Goal: Task Accomplishment & Management: Complete application form

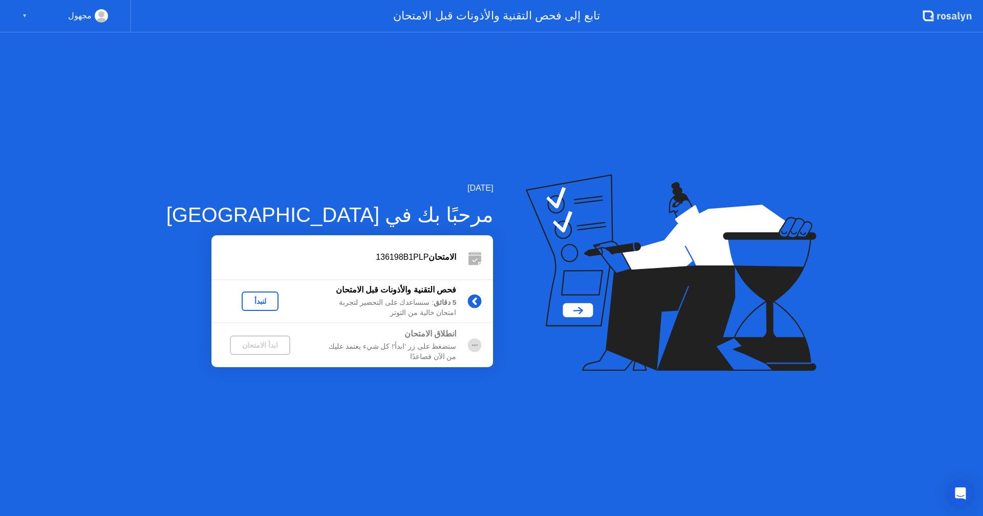
click at [246, 300] on div "لنبدأ" at bounding box center [260, 301] width 29 height 8
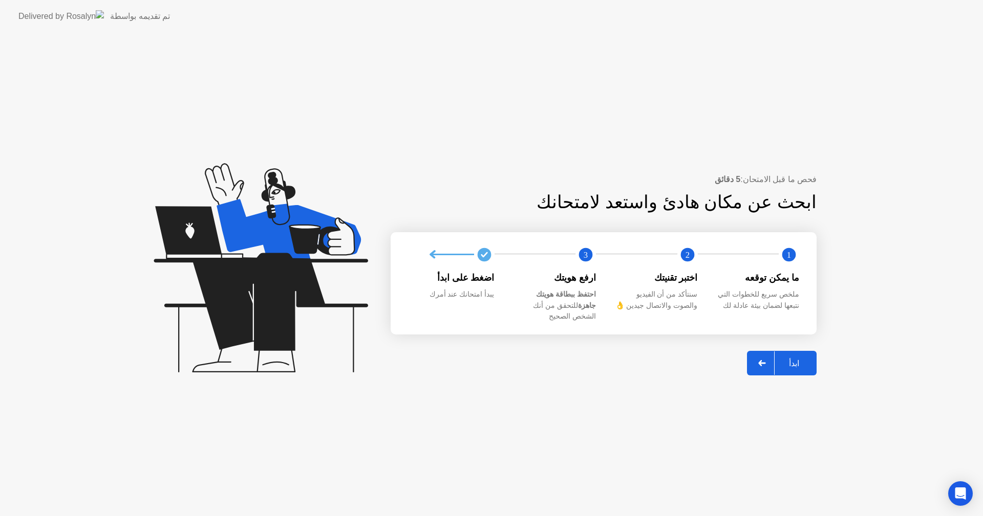
click at [789, 360] on div "ابدأ" at bounding box center [793, 364] width 39 height 10
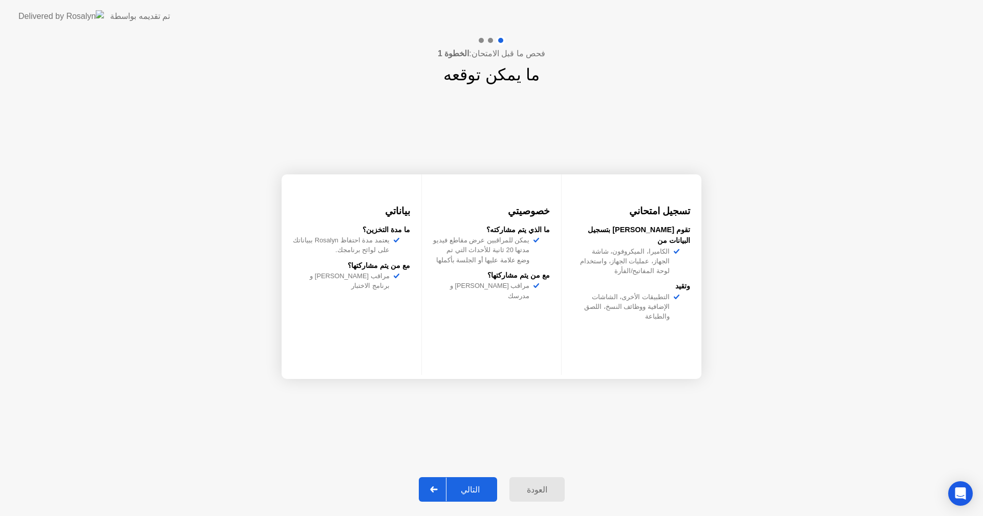
click at [461, 490] on div "التالي" at bounding box center [470, 490] width 48 height 10
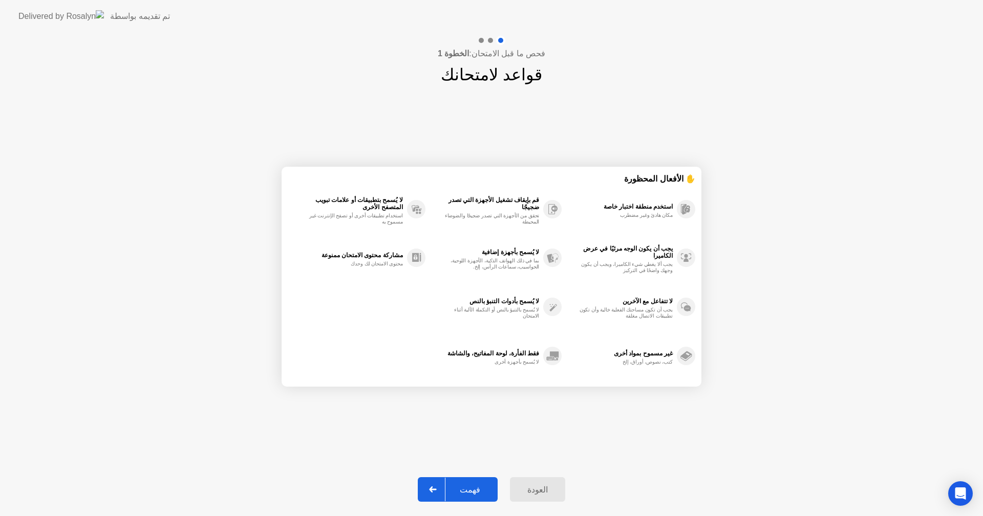
click at [461, 490] on div "فهمت" at bounding box center [469, 490] width 49 height 10
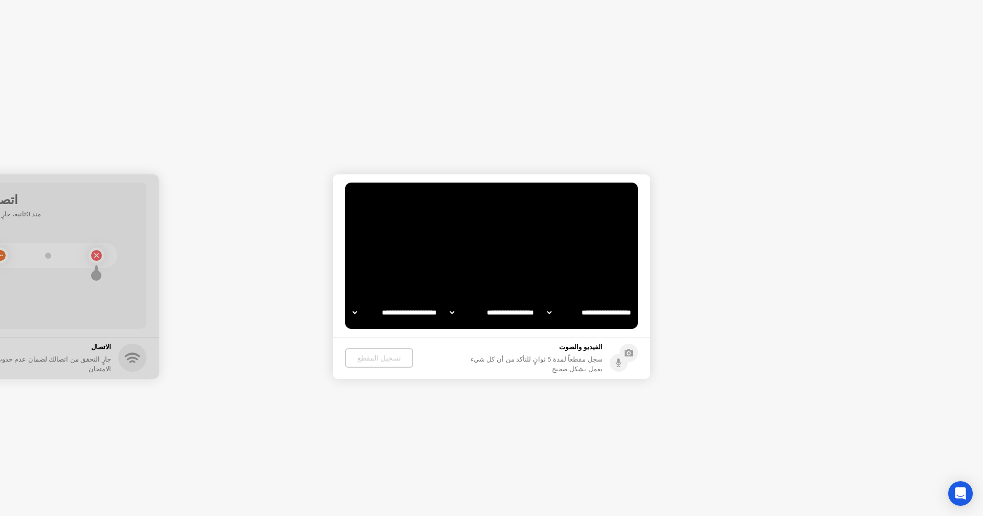
select select "**********"
select select "*******"
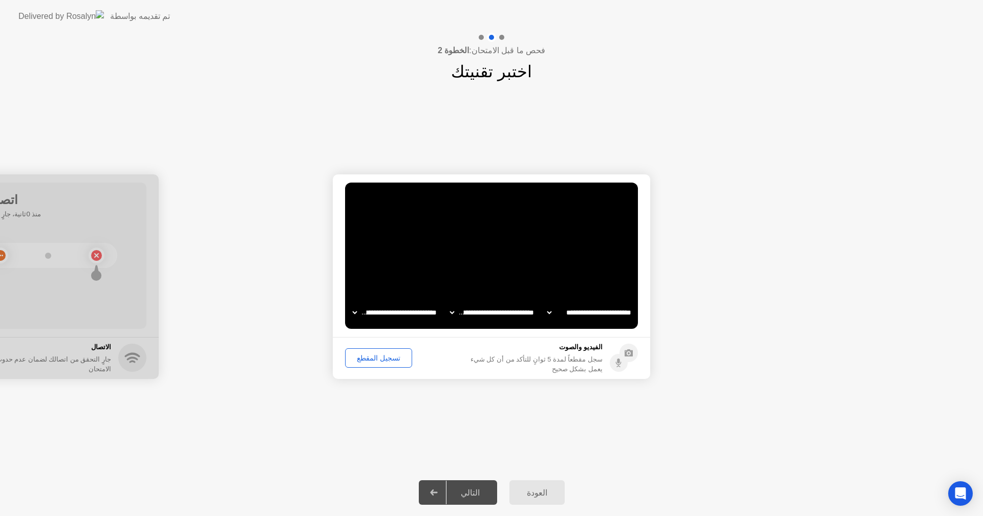
click at [469, 490] on div "التالي" at bounding box center [470, 493] width 48 height 10
click at [481, 490] on div "التالي" at bounding box center [470, 493] width 48 height 10
click at [385, 358] on div "تسجيل المقطع" at bounding box center [379, 358] width 60 height 8
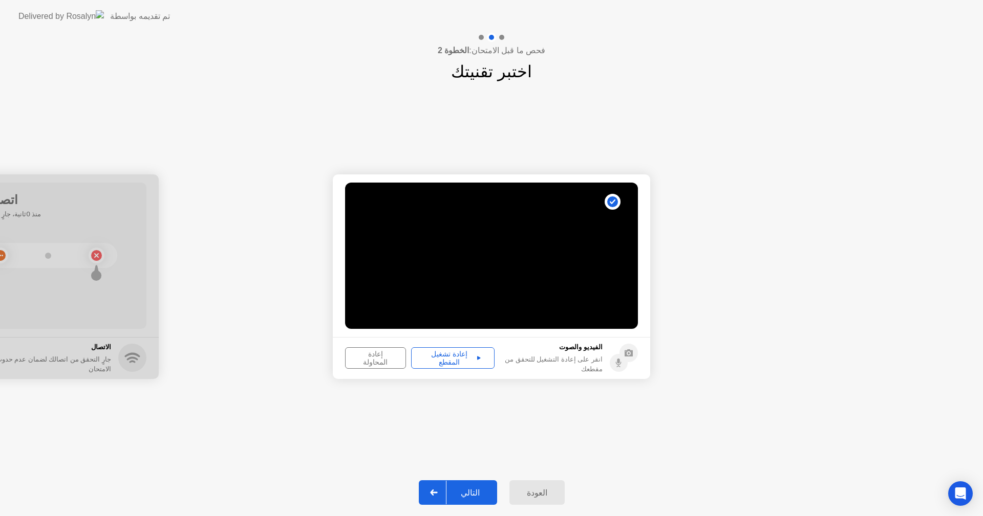
click at [437, 495] on icon at bounding box center [433, 493] width 7 height 6
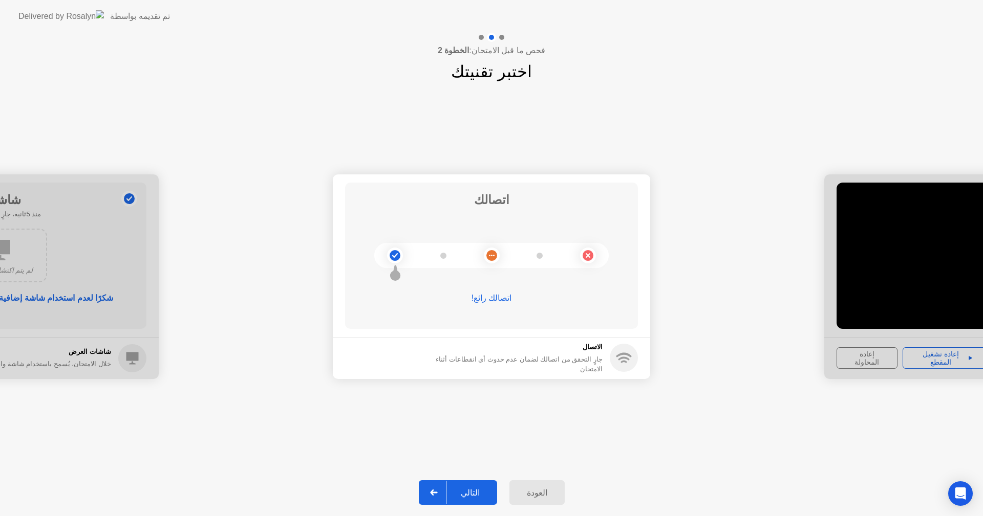
click at [438, 494] on icon at bounding box center [434, 493] width 8 height 6
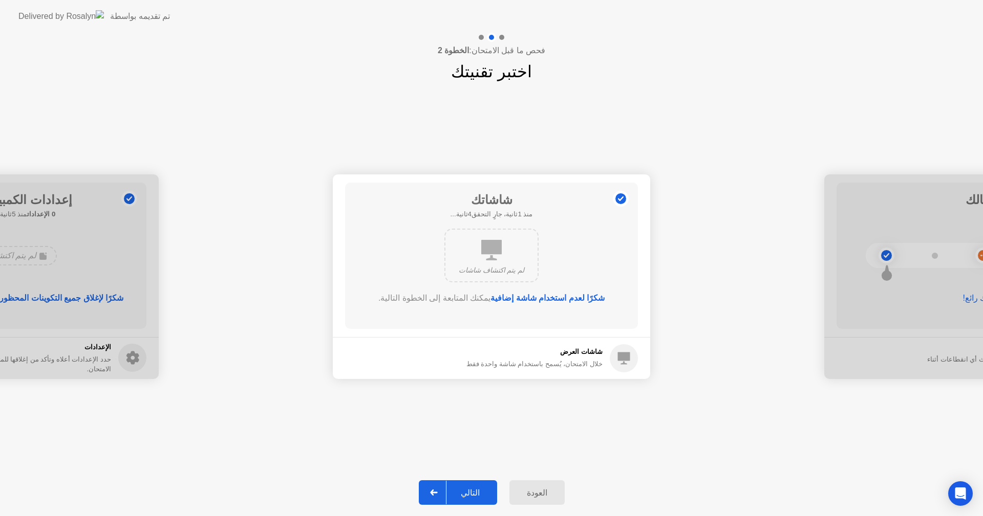
click at [438, 494] on icon at bounding box center [434, 493] width 8 height 6
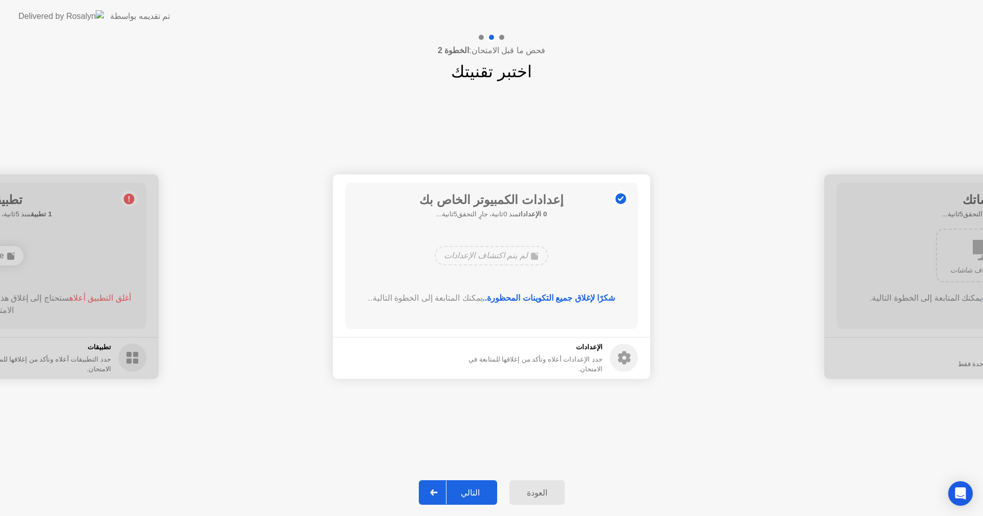
click at [443, 493] on div at bounding box center [434, 493] width 25 height 24
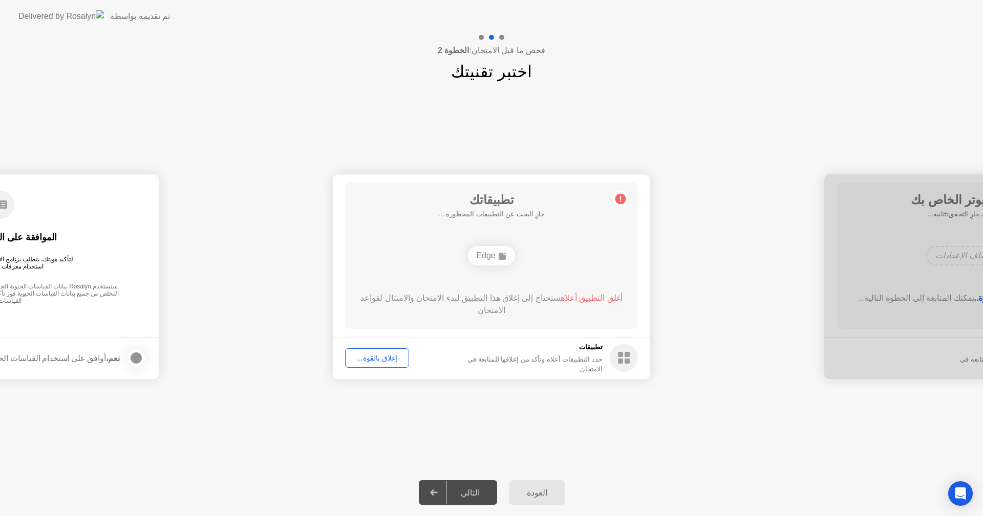
click at [443, 493] on div at bounding box center [434, 493] width 25 height 24
click at [378, 359] on div "إغلاق بالقوة..." at bounding box center [377, 358] width 57 height 8
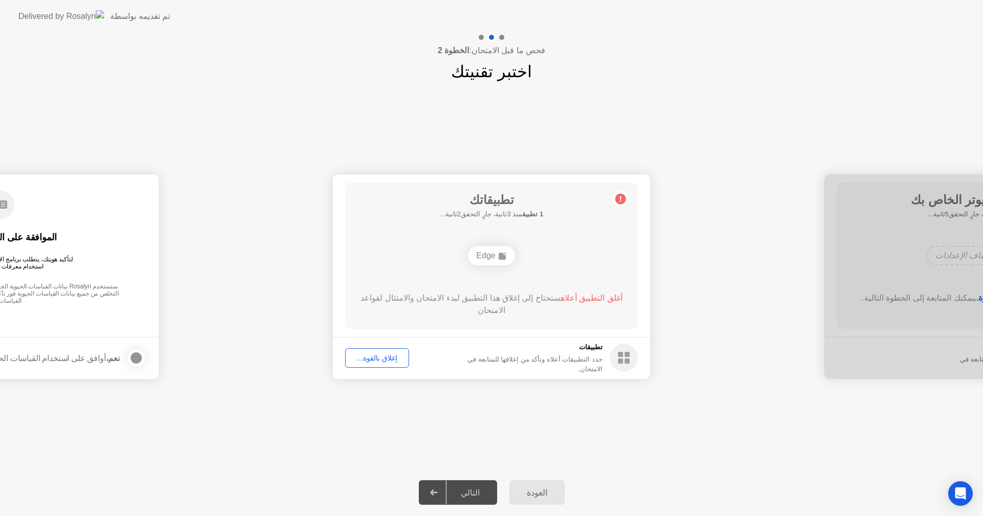
click at [469, 496] on div "التالي" at bounding box center [470, 493] width 48 height 10
click at [391, 355] on div "إغلاق بالقوة..." at bounding box center [377, 358] width 57 height 8
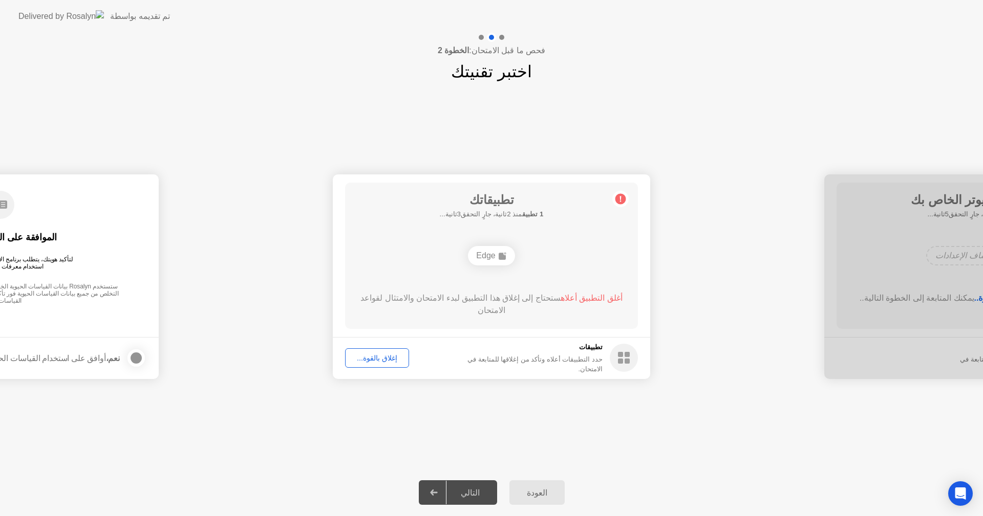
click at [385, 361] on div "إغلاق بالقوة..." at bounding box center [377, 358] width 57 height 8
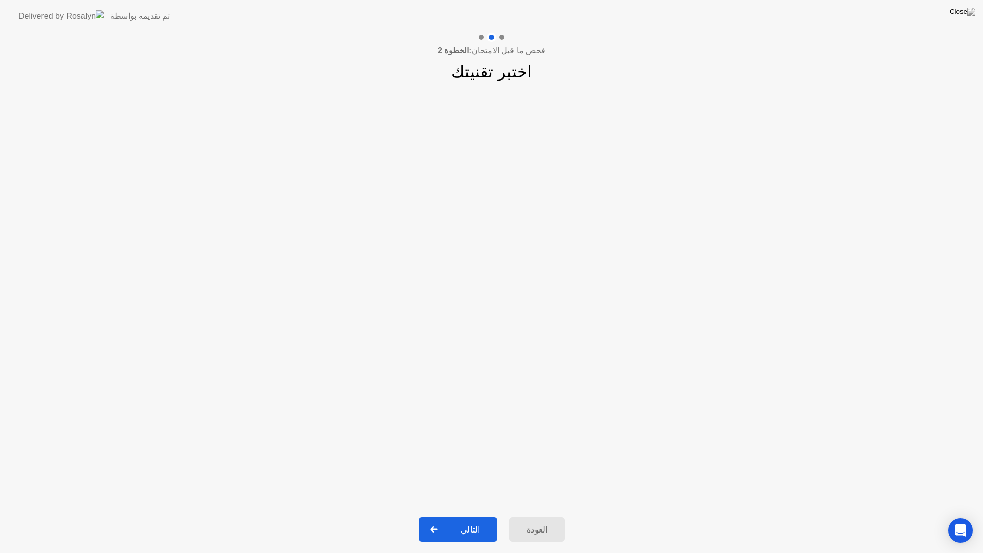
click at [478, 516] on div "التالي" at bounding box center [470, 530] width 48 height 10
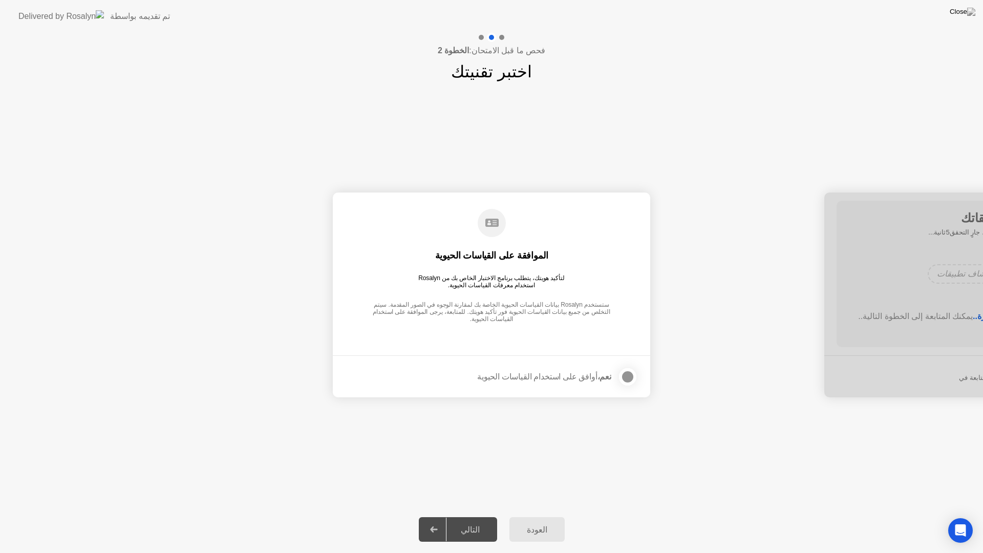
click at [478, 516] on div "التالي" at bounding box center [470, 530] width 48 height 10
click at [629, 380] on div at bounding box center [627, 377] width 12 height 12
click at [483, 516] on div "التالي" at bounding box center [470, 530] width 48 height 10
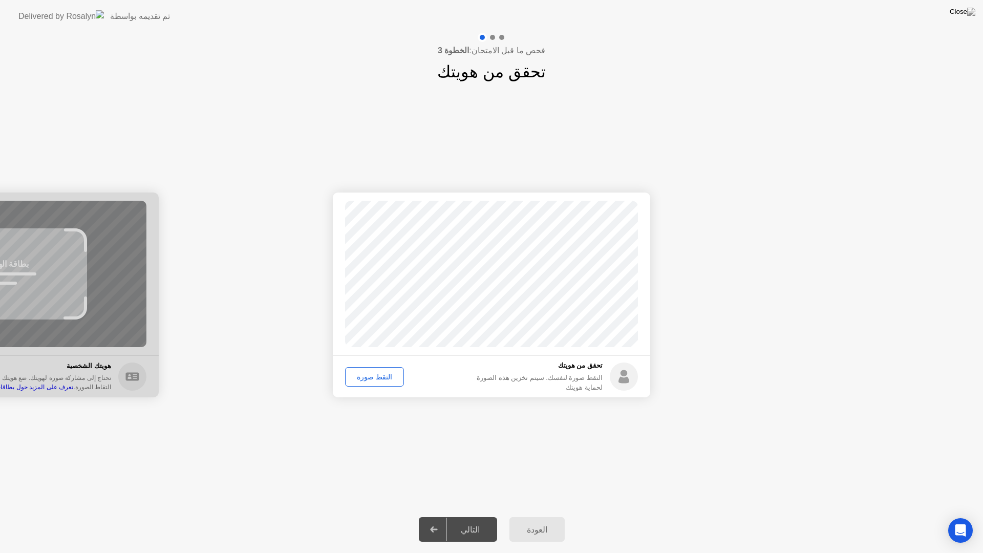
click at [373, 376] on div "التقط صورة" at bounding box center [375, 377] width 52 height 8
click at [478, 516] on div "التالي" at bounding box center [470, 530] width 48 height 10
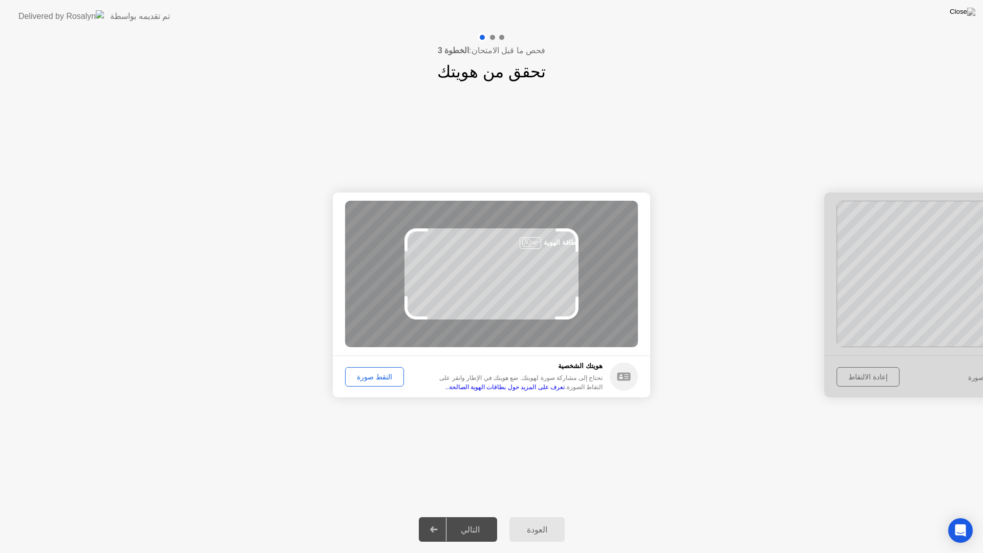
click at [367, 379] on div "التقط صورة" at bounding box center [375, 377] width 52 height 8
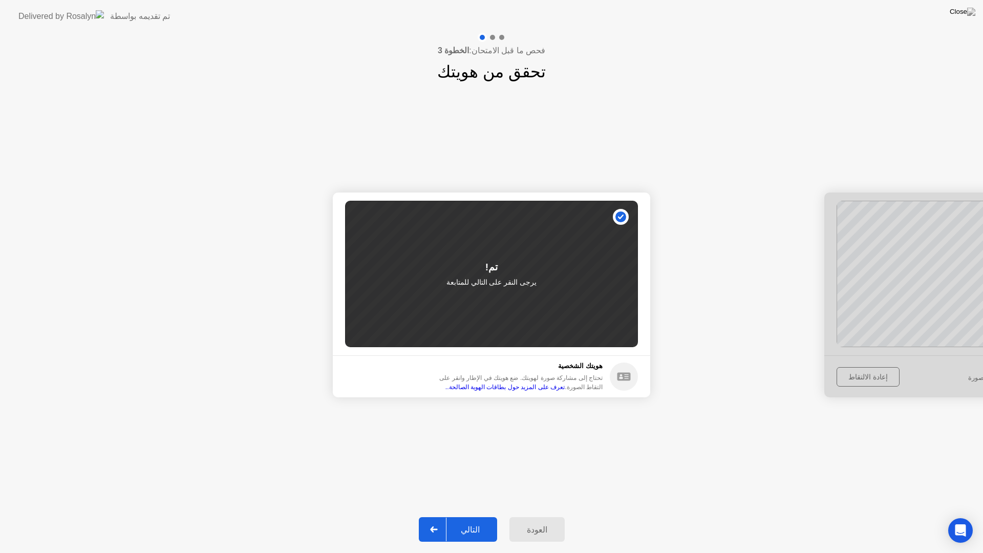
click at [445, 516] on div at bounding box center [434, 529] width 25 height 24
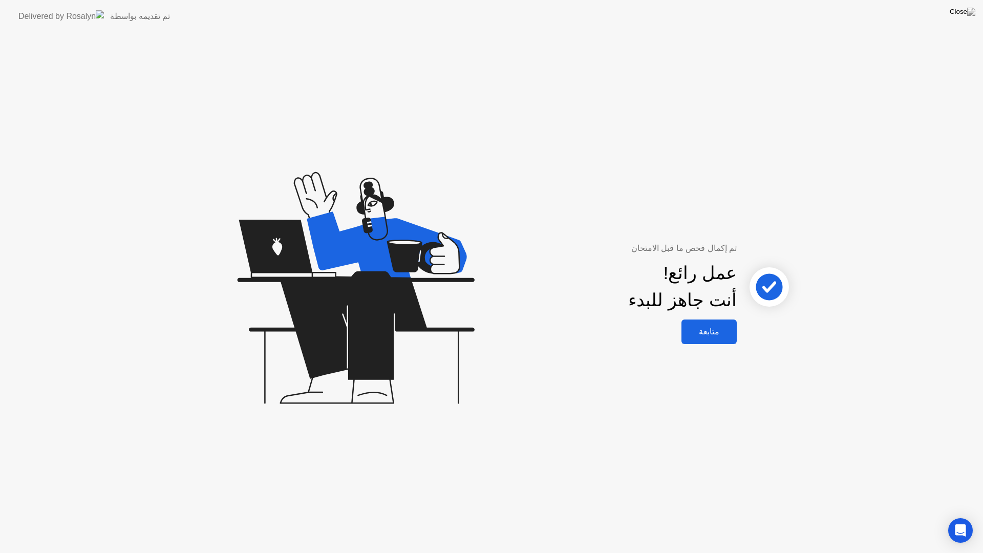
click at [725, 335] on div "متابعة" at bounding box center [708, 331] width 49 height 10
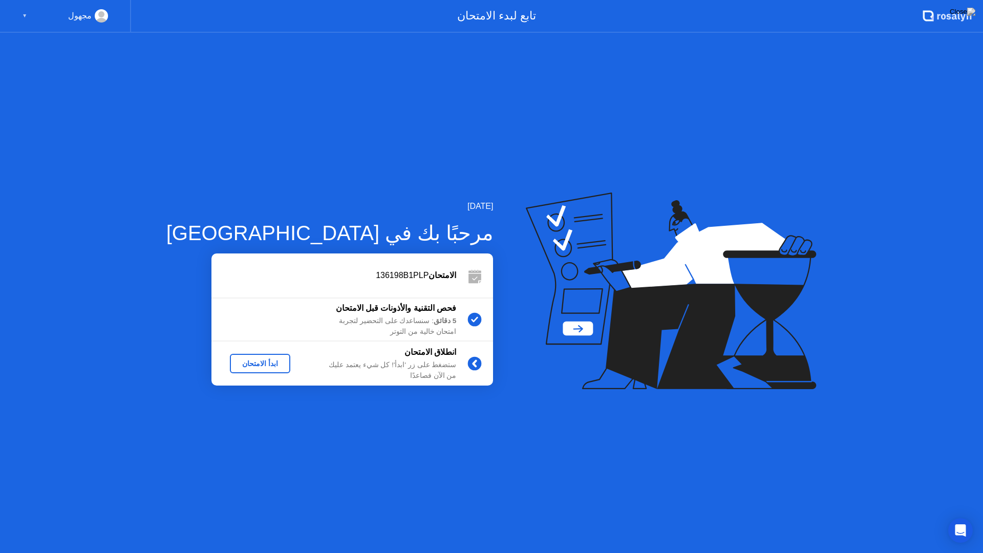
click at [234, 364] on div "ابدأ الامتحان" at bounding box center [260, 363] width 52 height 8
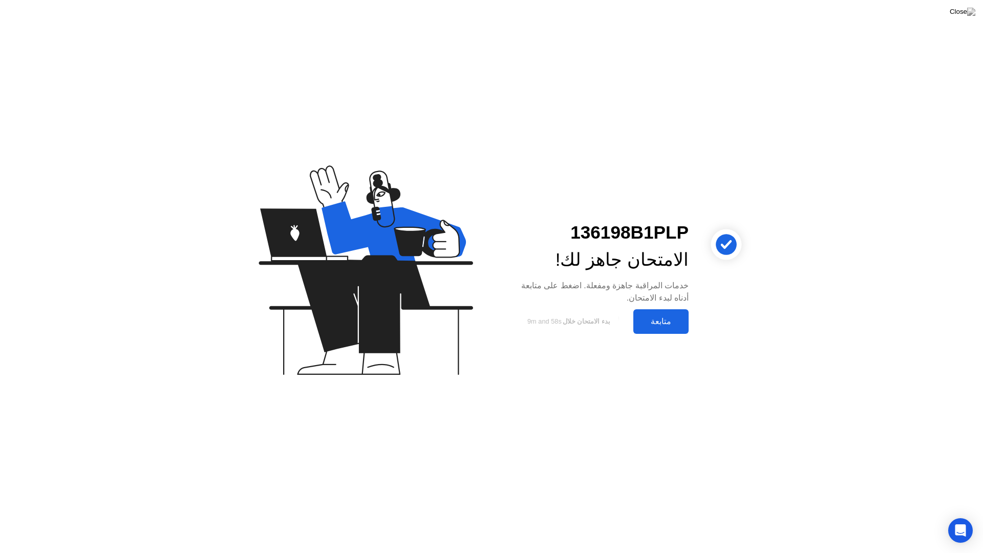
click at [645, 322] on div "متابعة" at bounding box center [660, 321] width 49 height 10
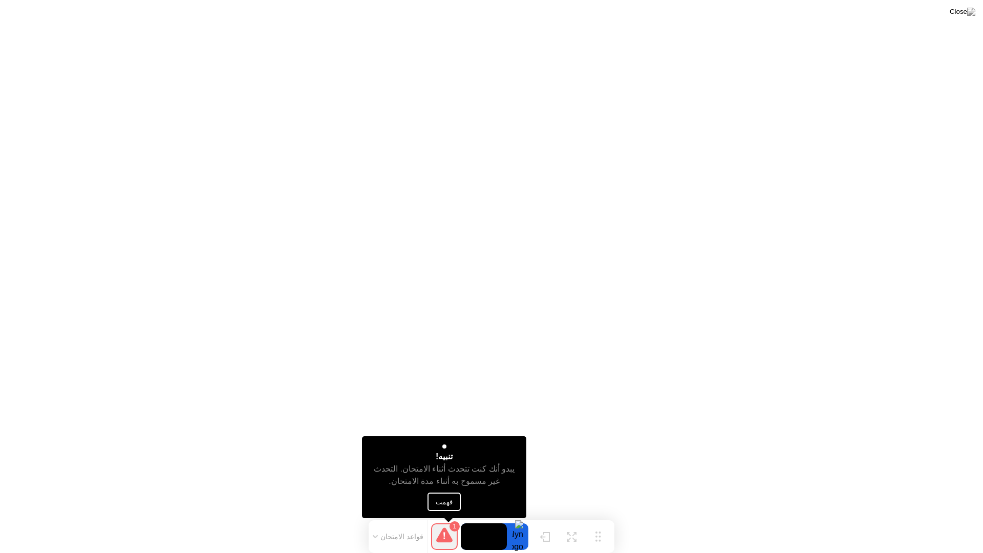
click at [446, 502] on button "فهمت" at bounding box center [444, 501] width 33 height 18
